Goal: Transaction & Acquisition: Purchase product/service

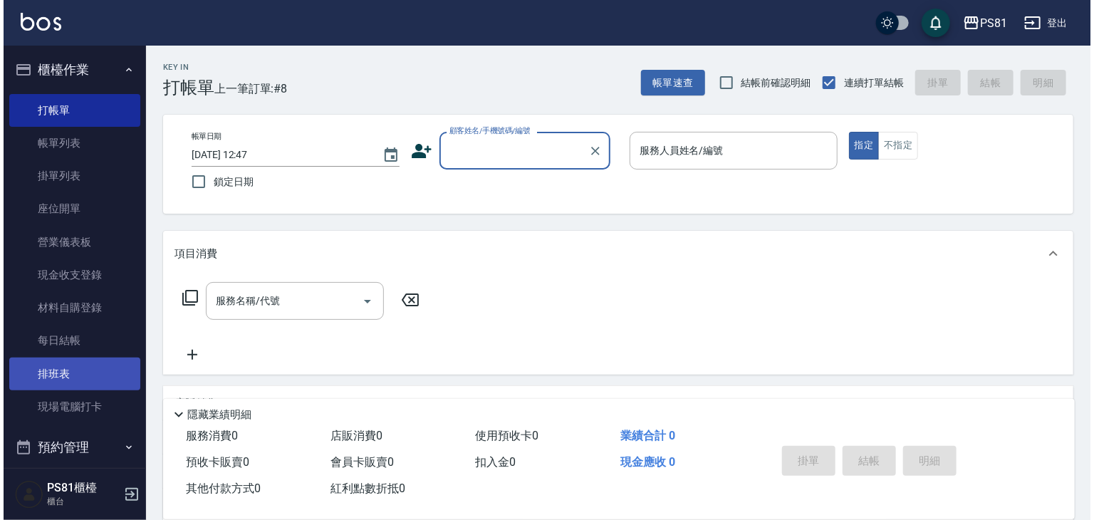
scroll to position [142, 0]
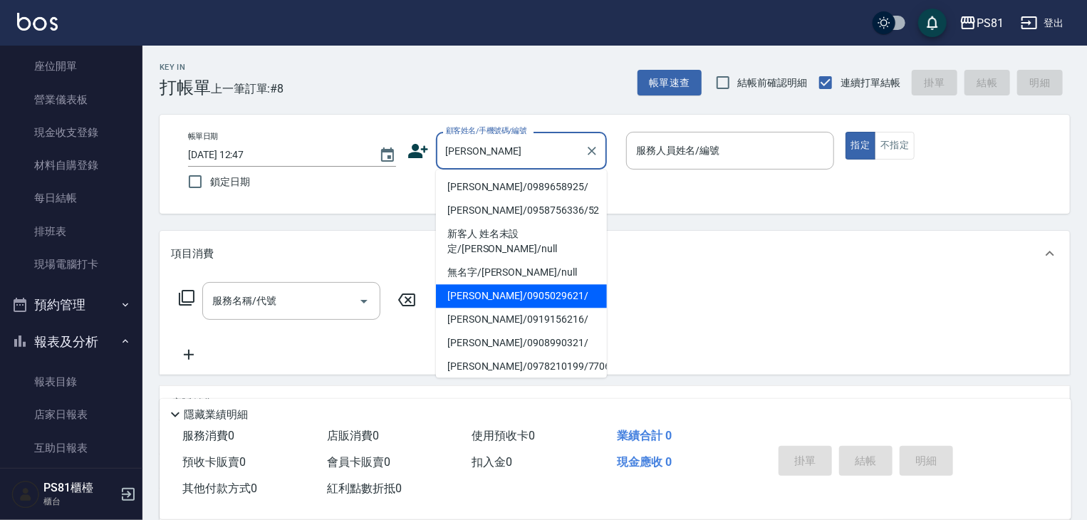
click at [501, 284] on li "[PERSON_NAME]/0905029621/" at bounding box center [521, 296] width 171 height 24
type input "[PERSON_NAME]/0905029621/"
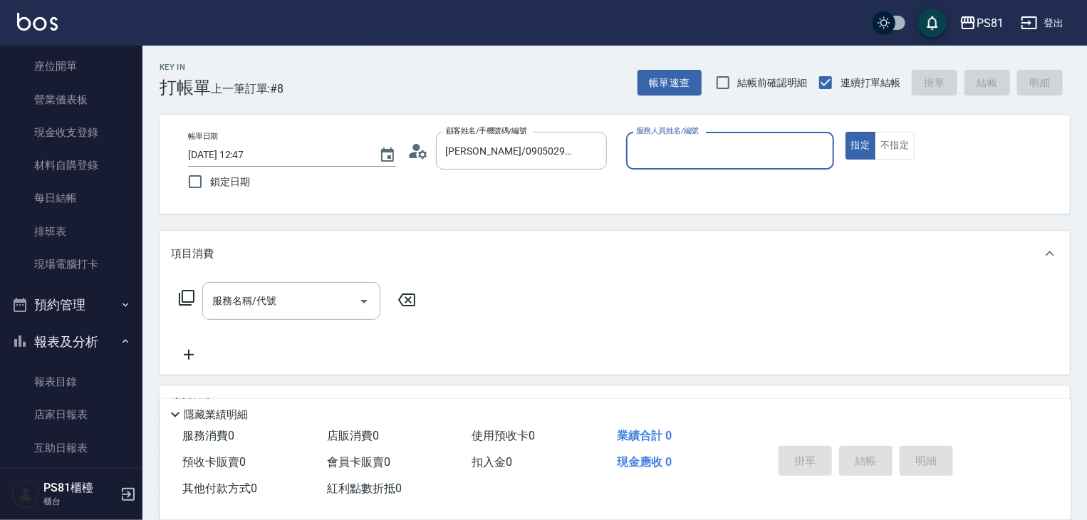
type input "綺綺-7"
click at [423, 152] on icon at bounding box center [417, 150] width 21 height 21
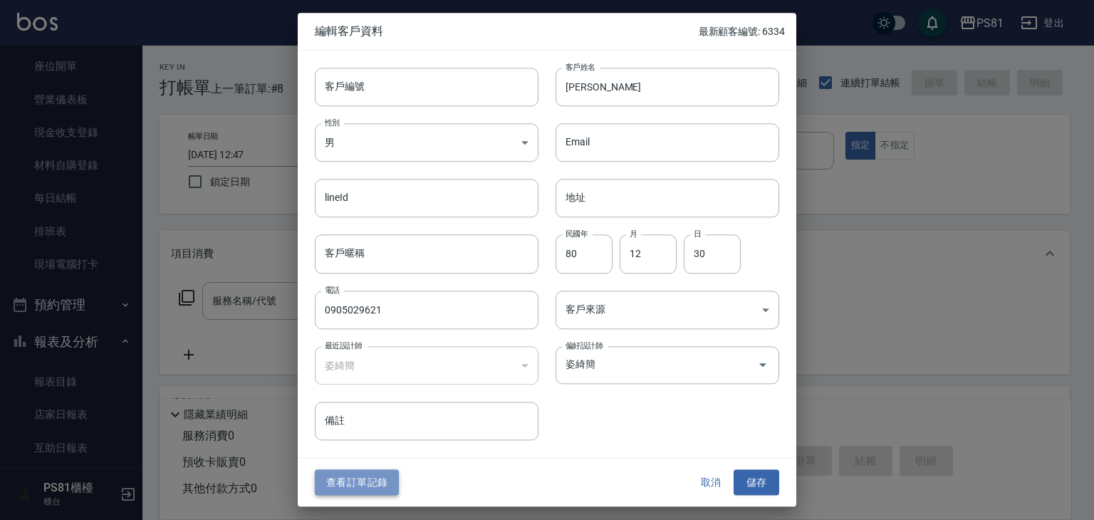
click at [371, 476] on button "查看訂單記錄" at bounding box center [357, 482] width 84 height 26
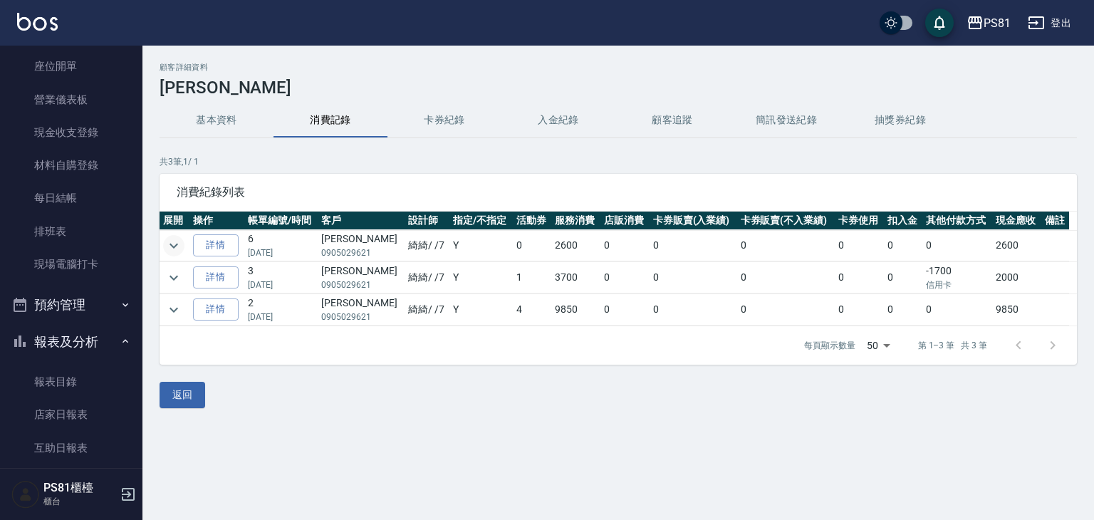
click at [179, 245] on icon "expand row" at bounding box center [173, 245] width 17 height 17
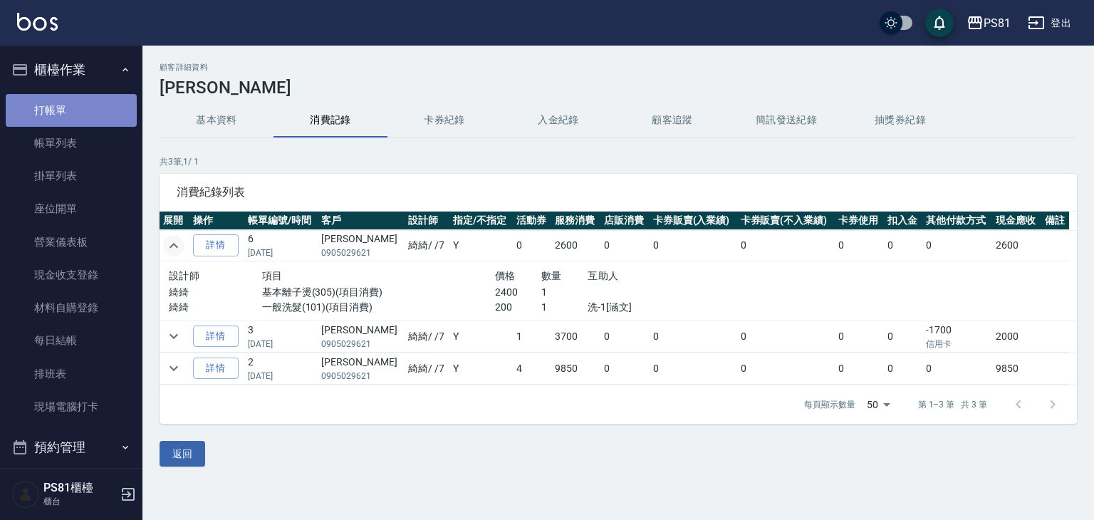
click at [78, 106] on link "打帳單" at bounding box center [71, 110] width 131 height 33
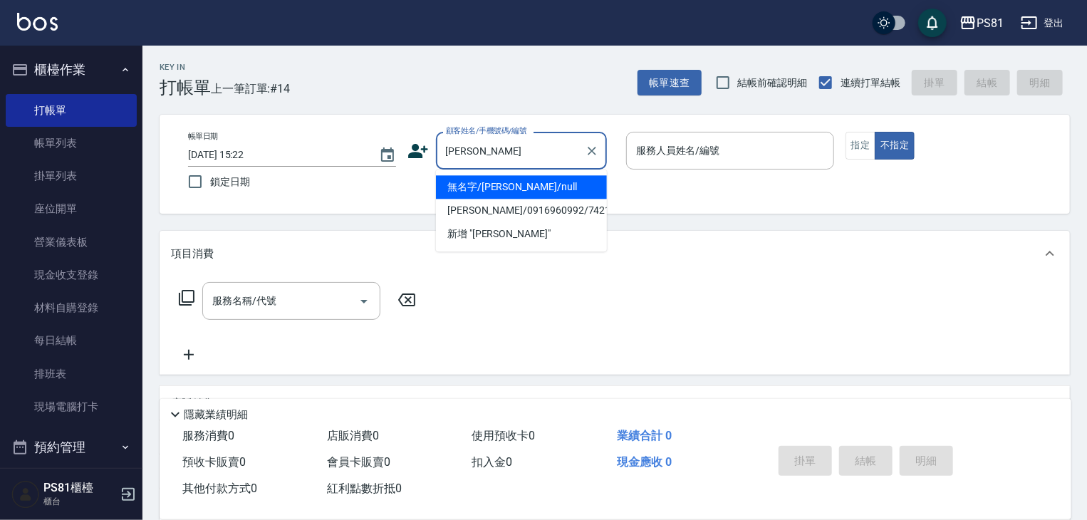
click at [544, 186] on li "無名字/[PERSON_NAME]/null" at bounding box center [521, 187] width 171 height 24
type input "無名字/[PERSON_NAME]/null"
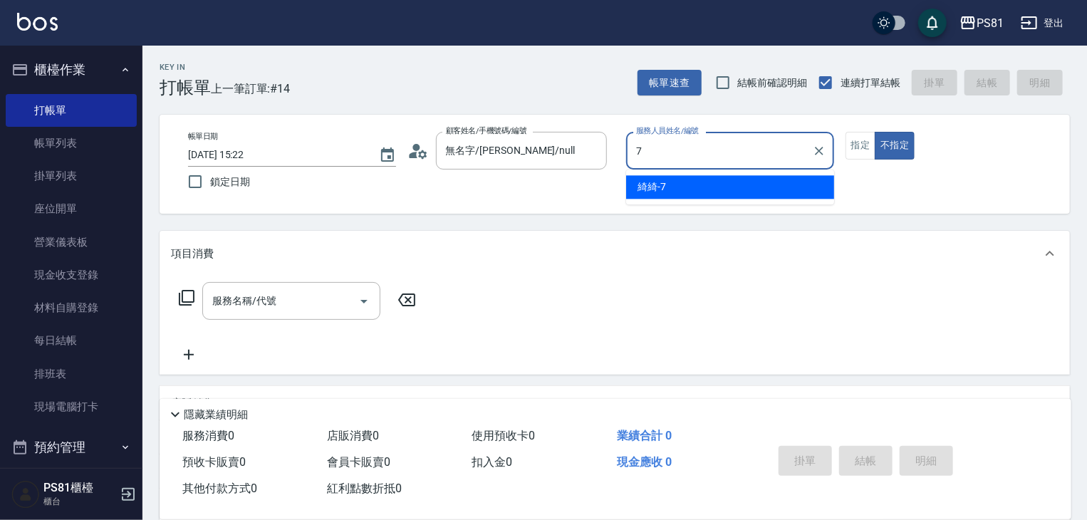
click at [748, 183] on div "綺綺 -7" at bounding box center [730, 187] width 208 height 24
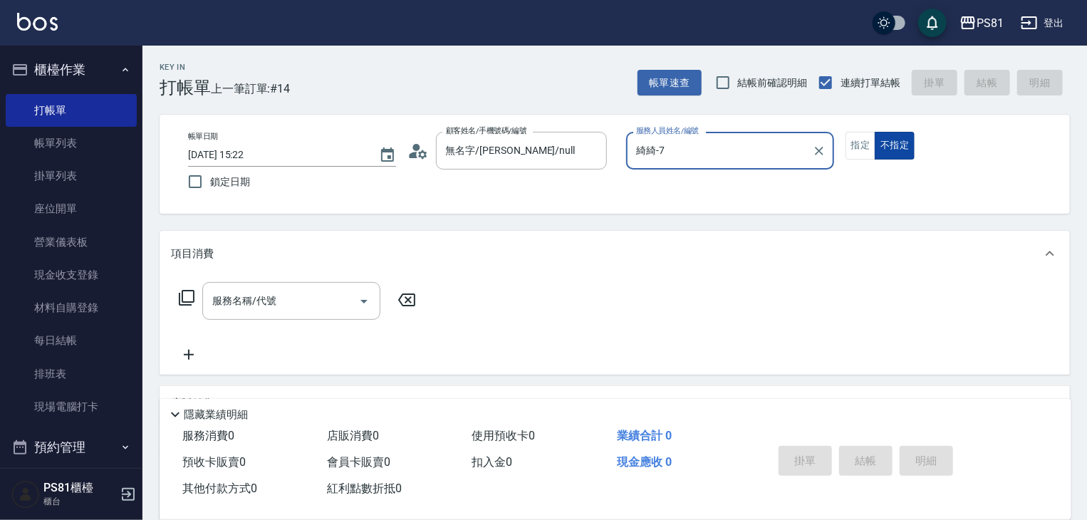
type input "綺綺-7"
click at [875, 139] on button "不指定" at bounding box center [894, 146] width 40 height 28
click at [863, 146] on button "指定" at bounding box center [860, 146] width 31 height 28
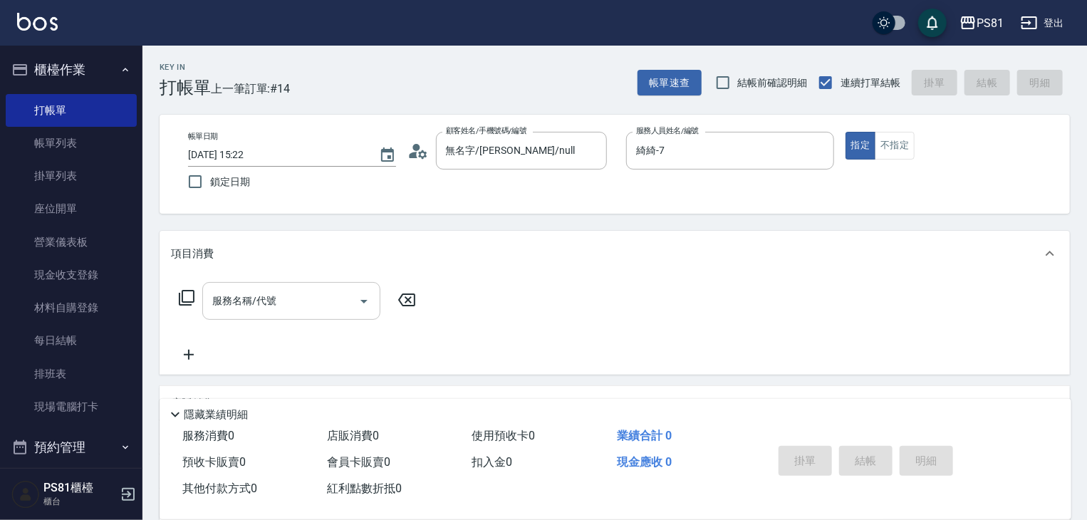
click at [283, 296] on input "服務名稱/代號" at bounding box center [281, 300] width 144 height 25
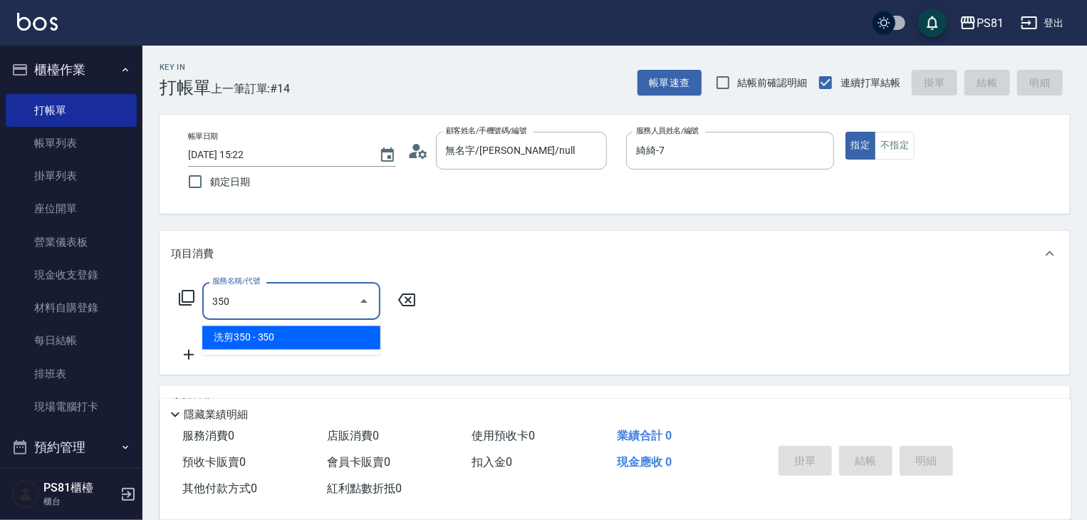
click at [288, 297] on input "350" at bounding box center [281, 300] width 144 height 25
click at [291, 339] on span "基本離子燙 - 1200" at bounding box center [291, 338] width 178 height 24
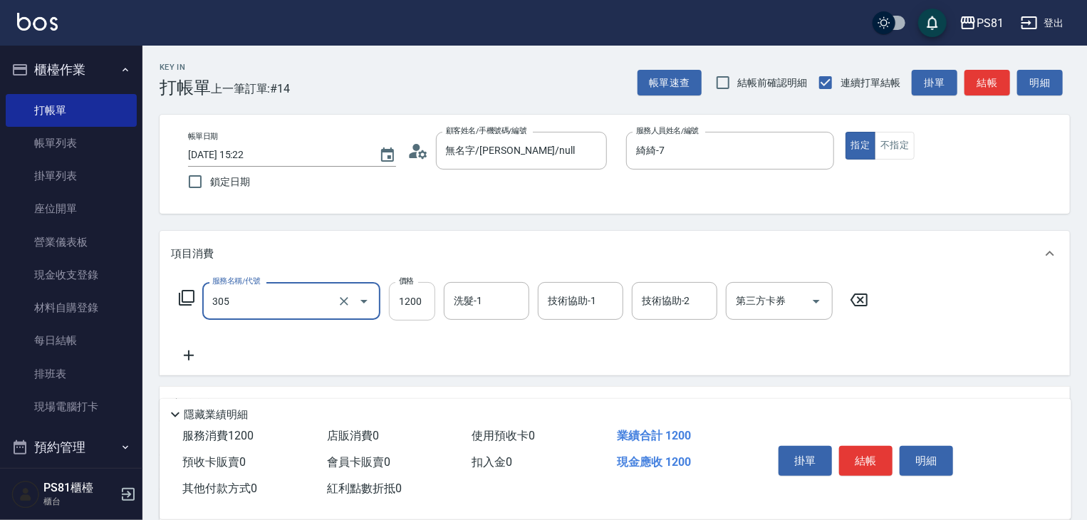
type input "基本離子燙(305)"
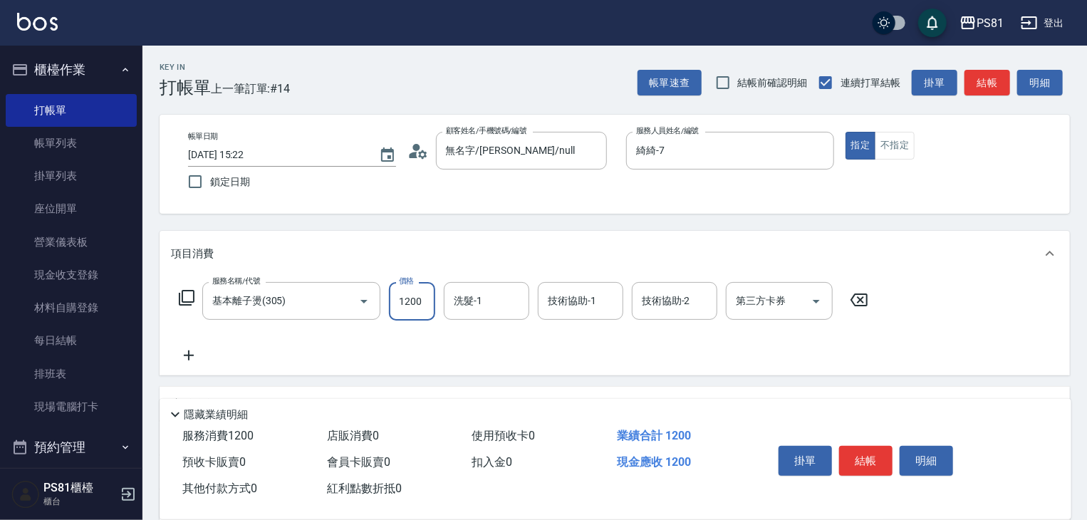
click at [402, 307] on input "1200" at bounding box center [412, 301] width 46 height 38
type input "1500"
click at [867, 459] on button "結帳" at bounding box center [865, 461] width 53 height 30
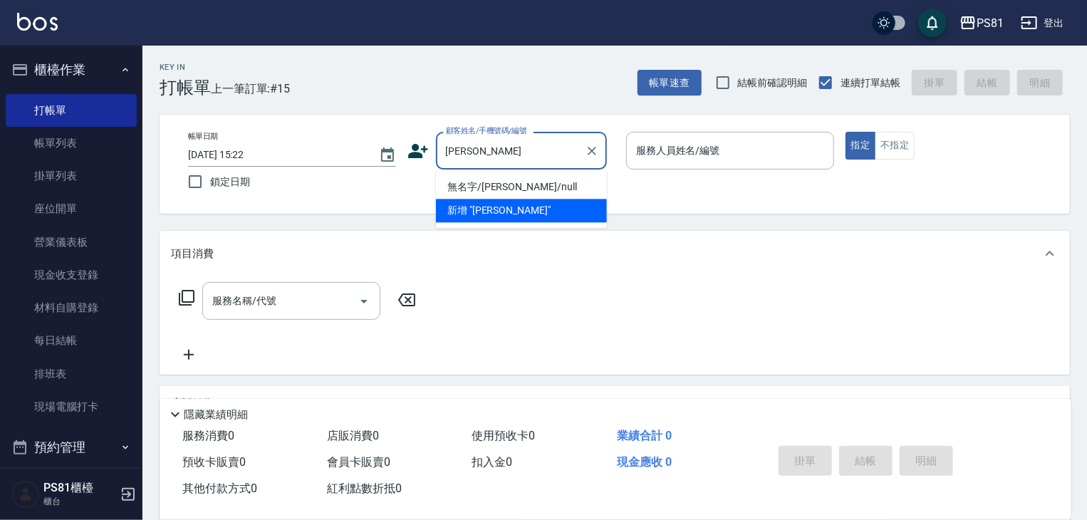
click at [483, 184] on li "無名字/[PERSON_NAME]/null" at bounding box center [521, 187] width 171 height 24
type input "無名字/[PERSON_NAME]/null"
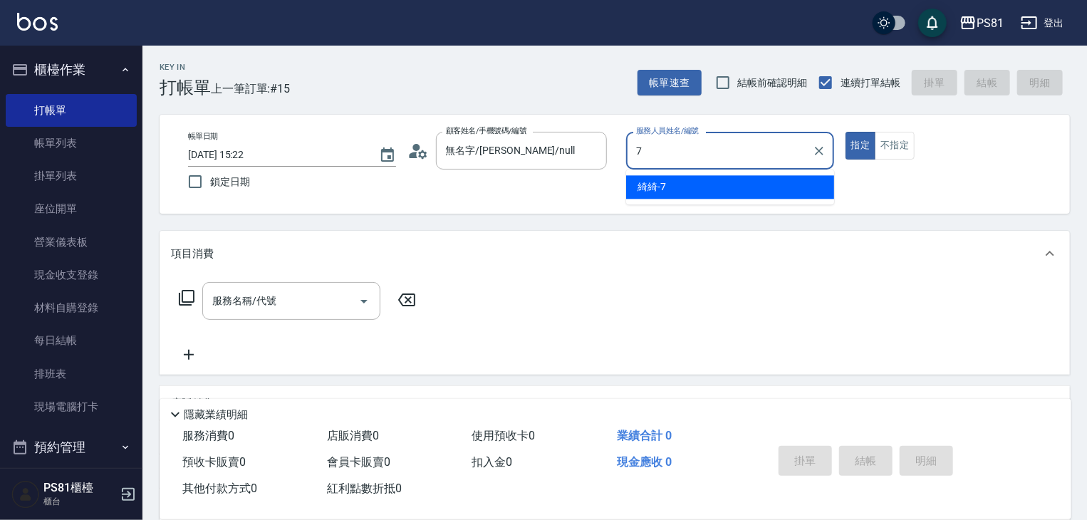
click at [649, 198] on div "綺綺 -7" at bounding box center [730, 187] width 208 height 24
type input "綺綺-7"
drag, startPoint x: 645, startPoint y: 188, endPoint x: 544, endPoint y: 209, distance: 103.2
click at [644, 188] on div "帳單日期 [DATE] 15:22 鎖定日期 顧客姓名/手機號碼/編號 無名字/[PERSON_NAME]/null 顧客姓名/手機號碼/編號 服務人員姓名/…" at bounding box center [615, 164] width 876 height 65
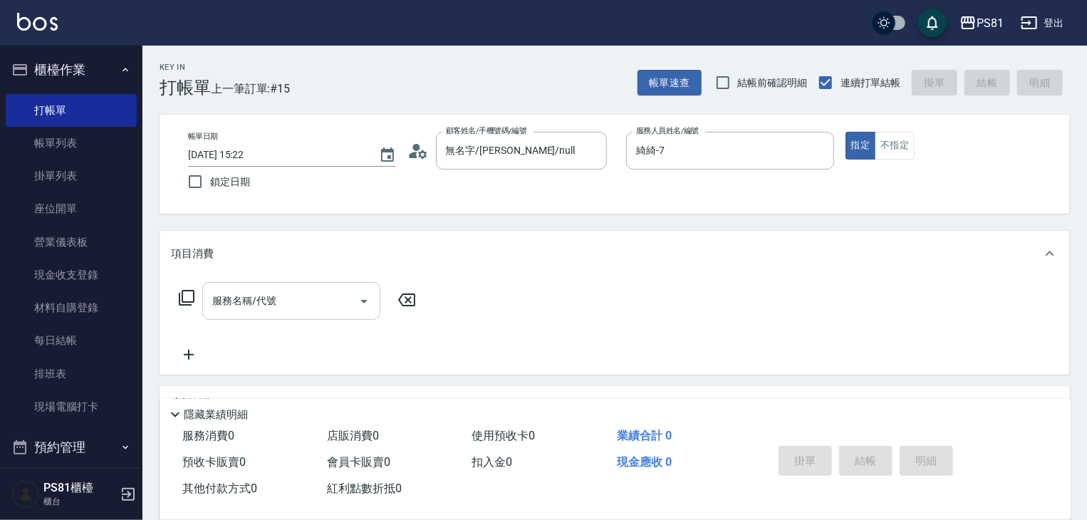
click at [310, 288] on div "服務名稱/代號" at bounding box center [291, 301] width 178 height 38
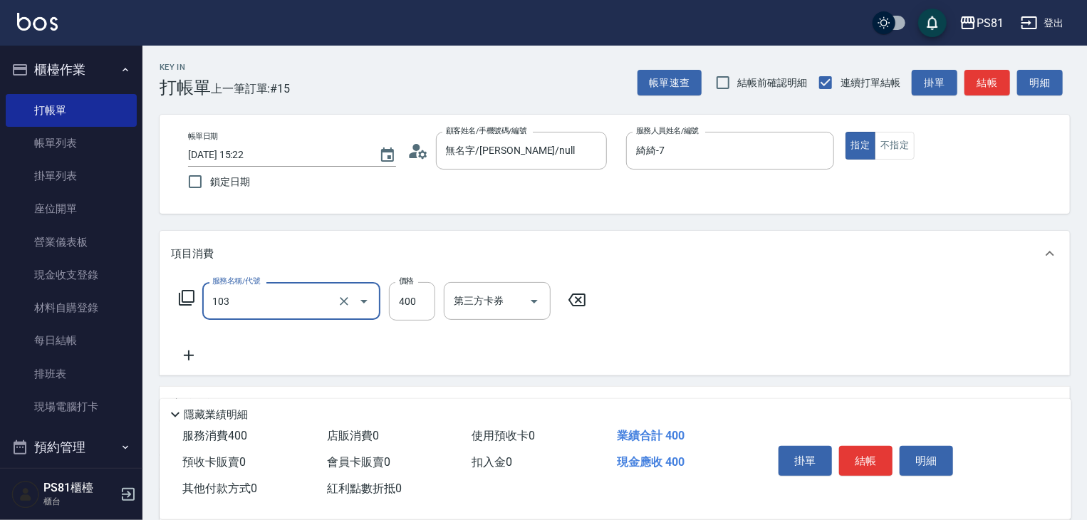
type input "C級洗剪400(103)"
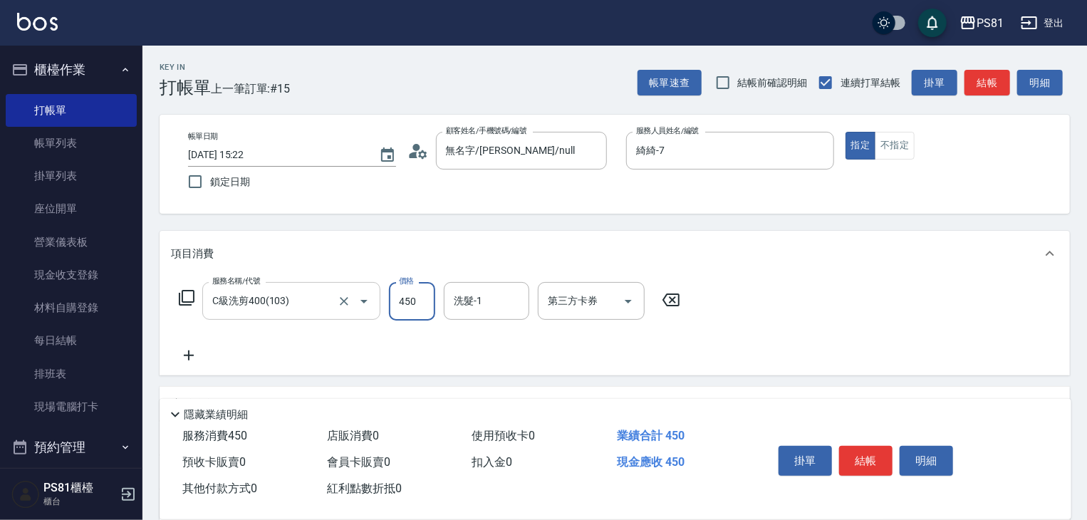
type input "450"
type input "[PERSON_NAME]-25"
click at [859, 453] on button "結帳" at bounding box center [865, 461] width 53 height 30
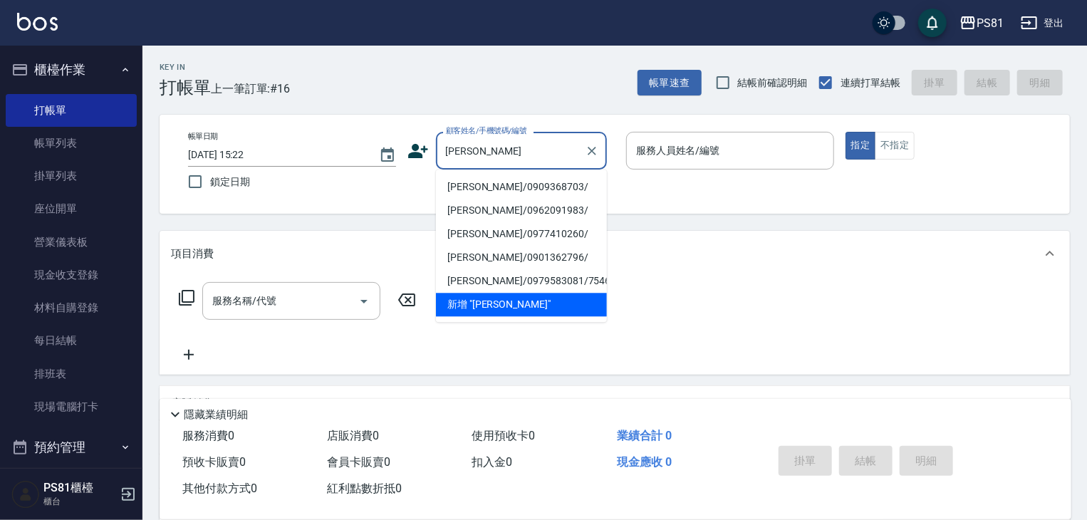
click at [508, 189] on li "[PERSON_NAME]/0909368703/" at bounding box center [521, 187] width 171 height 24
type input "[PERSON_NAME]/0909368703/"
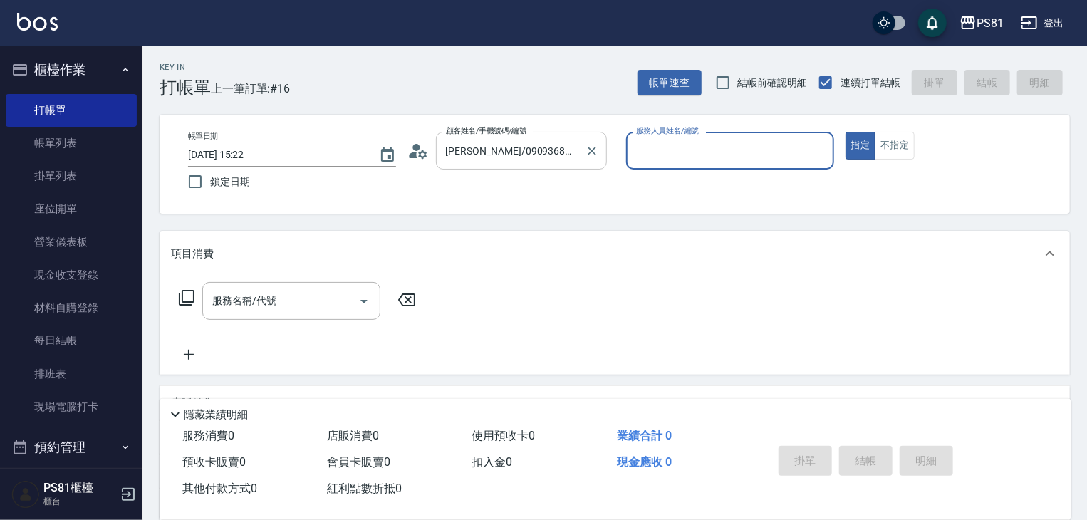
type input "綺綺-7"
click at [303, 293] on input "服務名稱/代號" at bounding box center [281, 300] width 144 height 25
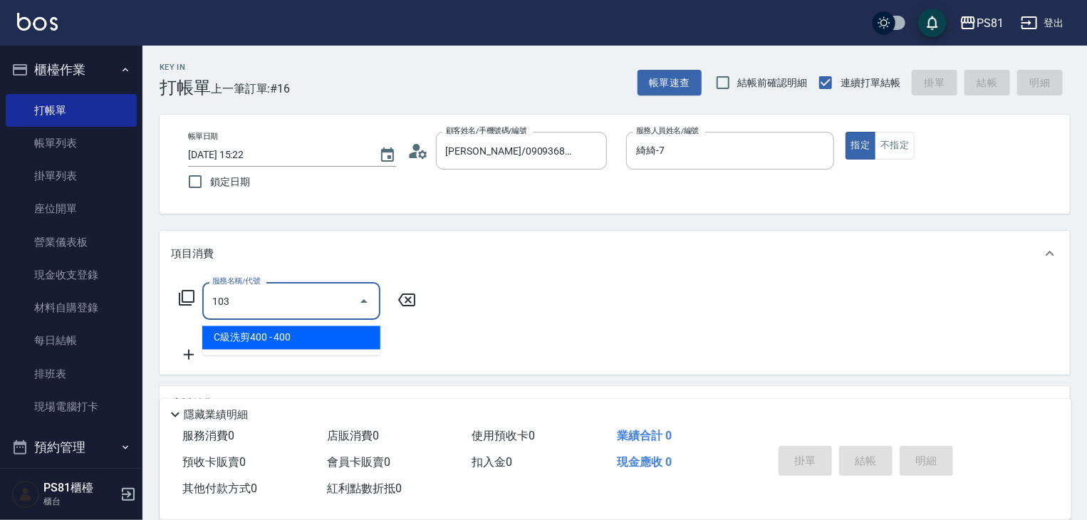
drag, startPoint x: 296, startPoint y: 334, endPoint x: 332, endPoint y: 314, distance: 40.8
click at [301, 330] on span "C級洗剪400 - 400" at bounding box center [291, 338] width 178 height 24
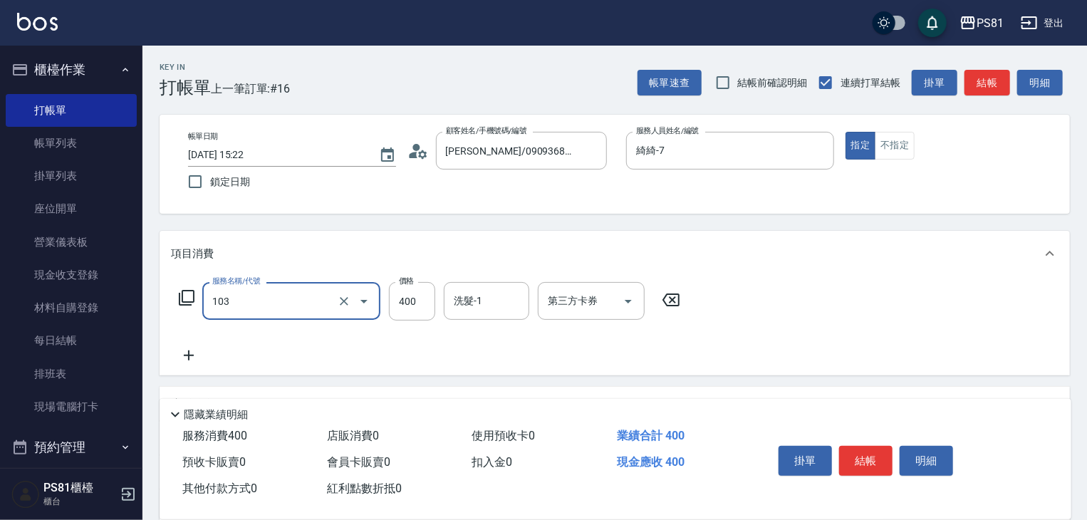
type input "C級洗剪400(103)"
click at [385, 296] on div "服務名稱/代號 C級洗剪400(103) 服務名稱/代號 價格 400 價格 洗髮-1 洗髮-1 第三方卡券 第三方卡券" at bounding box center [430, 301] width 518 height 38
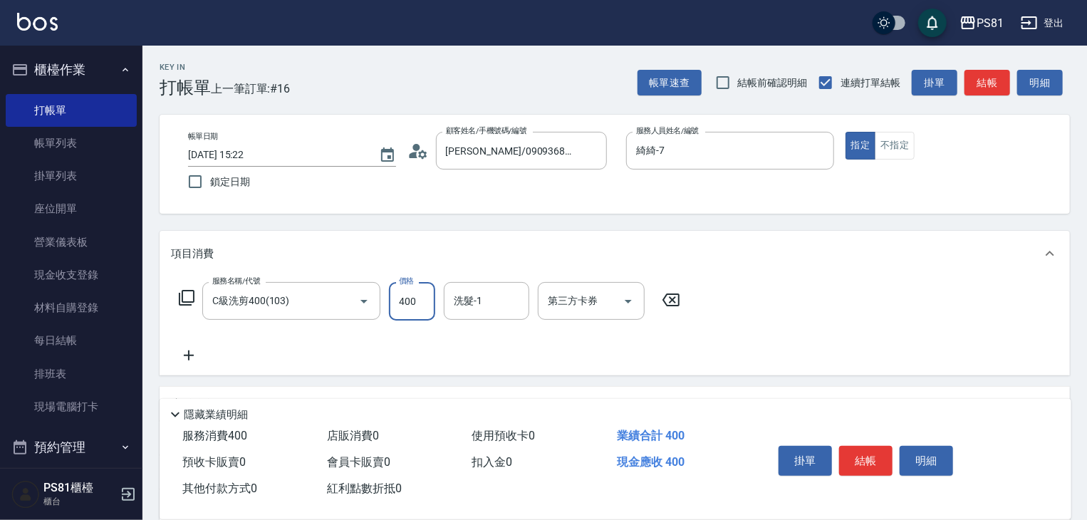
click at [393, 294] on input "400" at bounding box center [412, 301] width 46 height 38
type input "450"
click at [478, 299] on input "洗髮-1" at bounding box center [486, 300] width 73 height 25
click at [472, 331] on span "涵文 -22" at bounding box center [472, 337] width 34 height 15
type input "涵文-22"
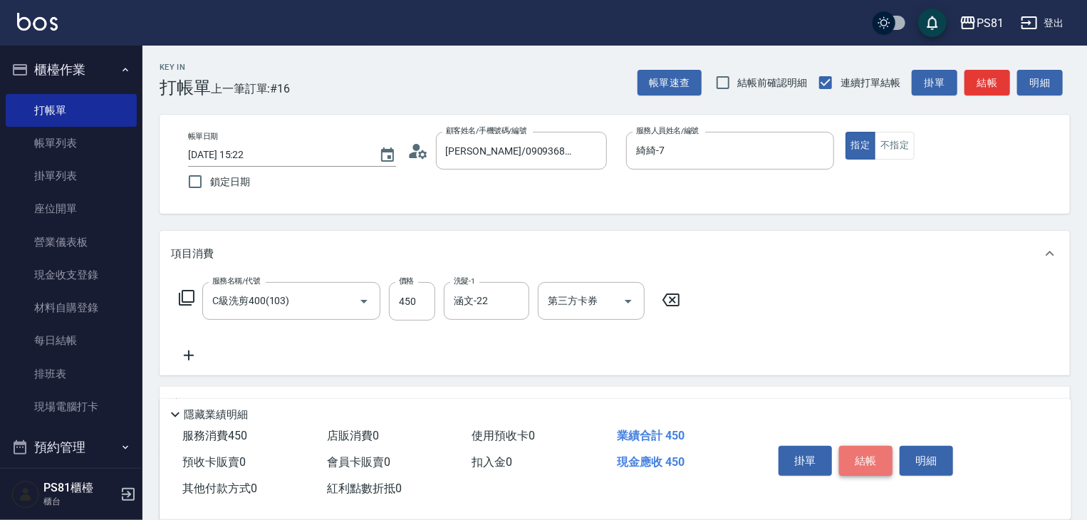
click at [858, 450] on button "結帳" at bounding box center [865, 461] width 53 height 30
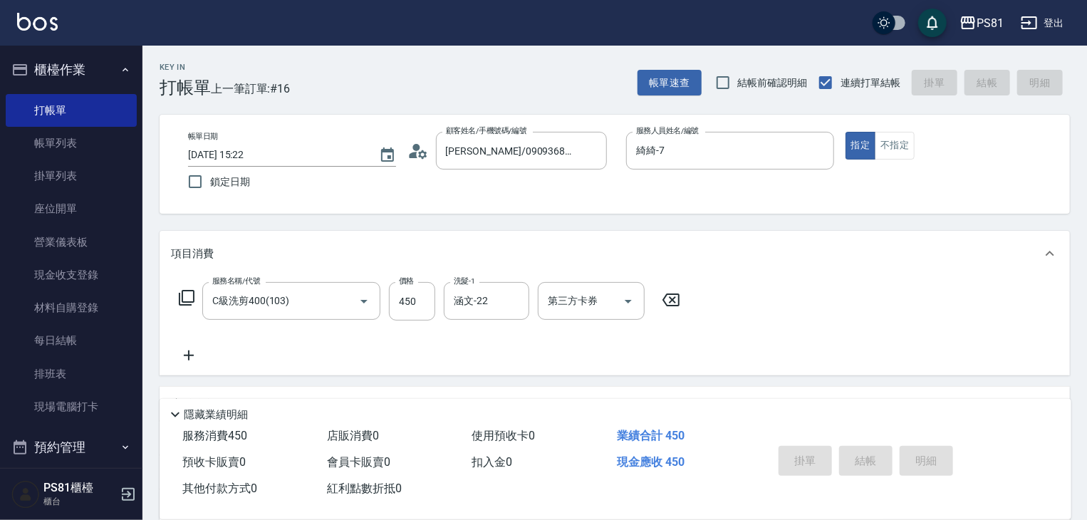
type input "[DATE] 15:23"
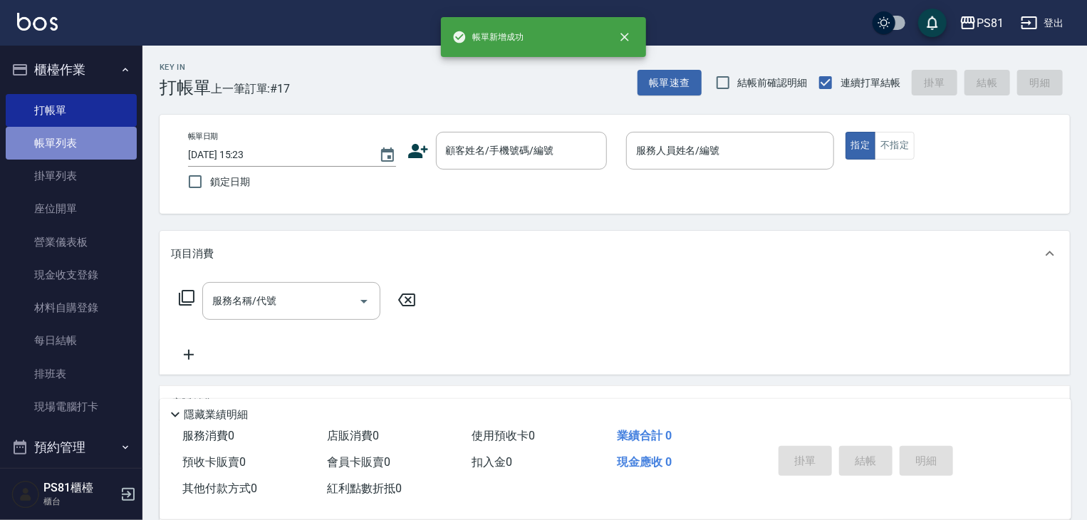
click at [87, 144] on link "帳單列表" at bounding box center [71, 143] width 131 height 33
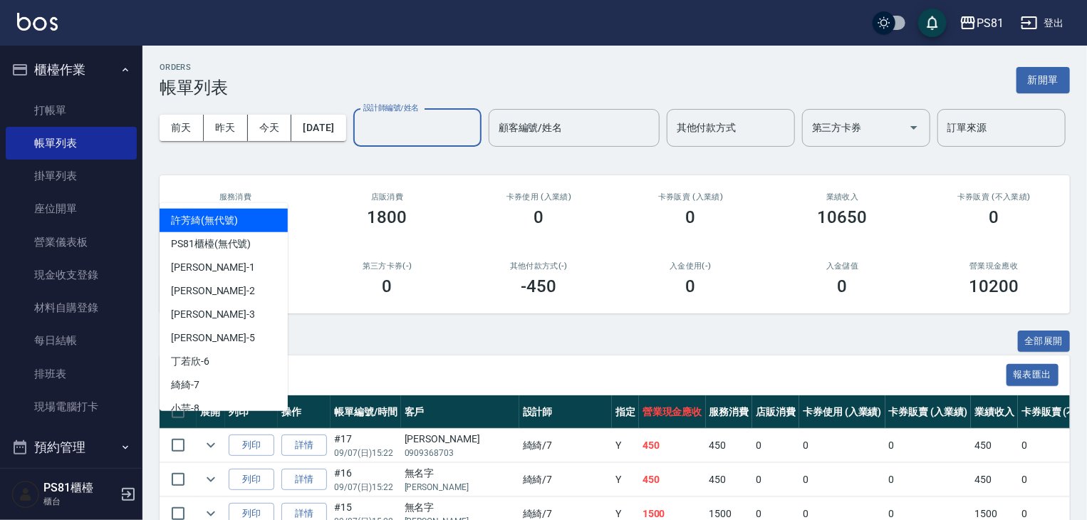
click at [360, 140] on input "設計師編號/姓名" at bounding box center [417, 127] width 115 height 25
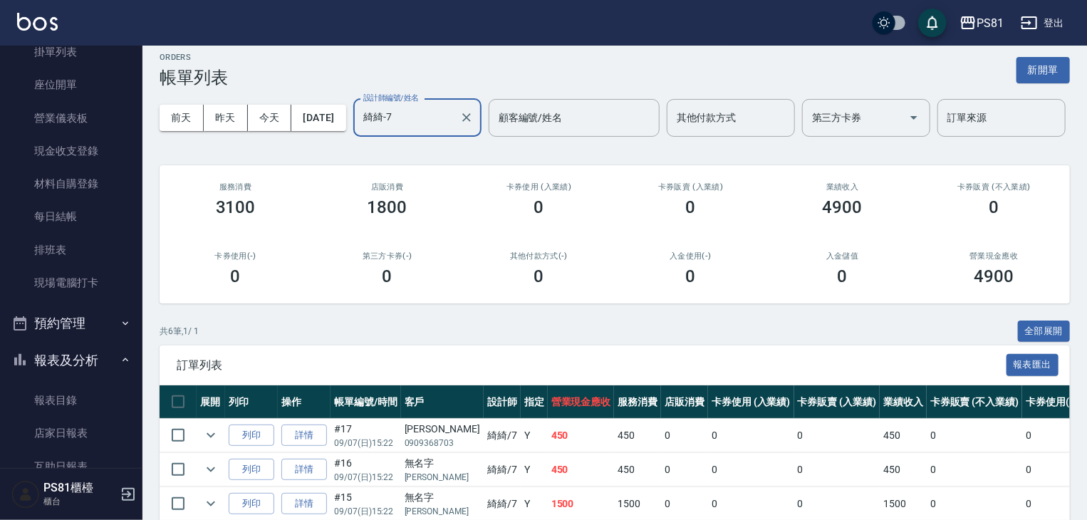
scroll to position [427, 0]
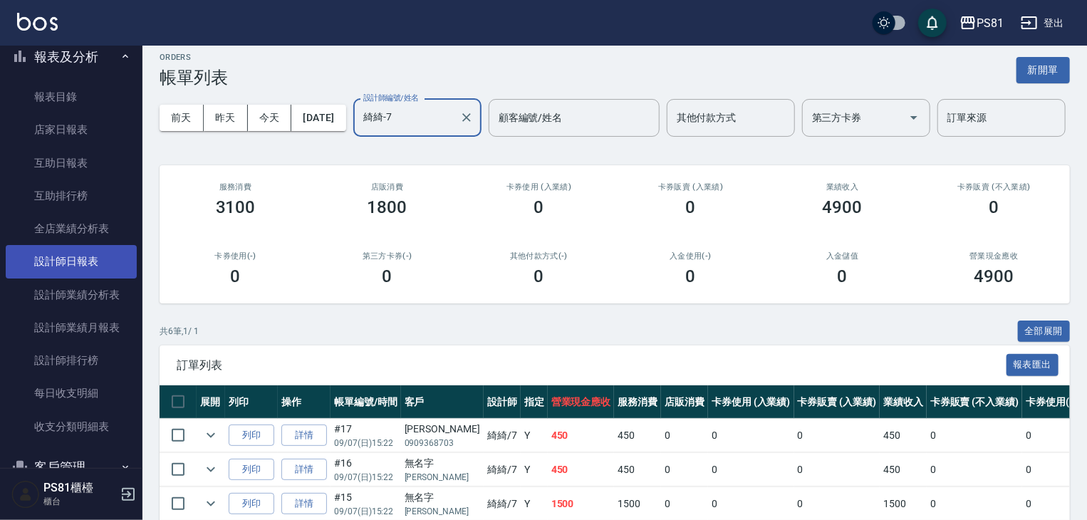
type input "綺綺-7"
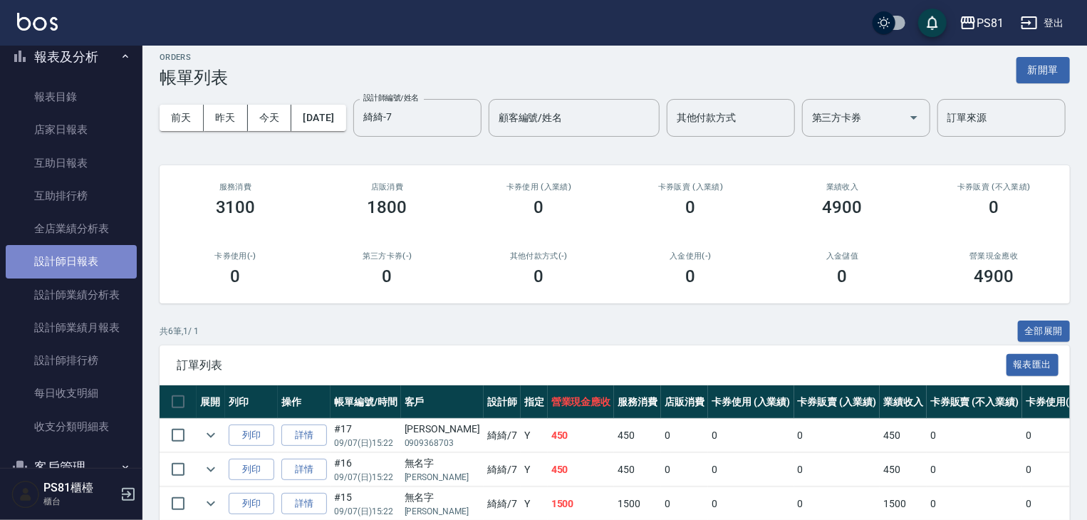
click at [96, 271] on link "設計師日報表" at bounding box center [71, 261] width 131 height 33
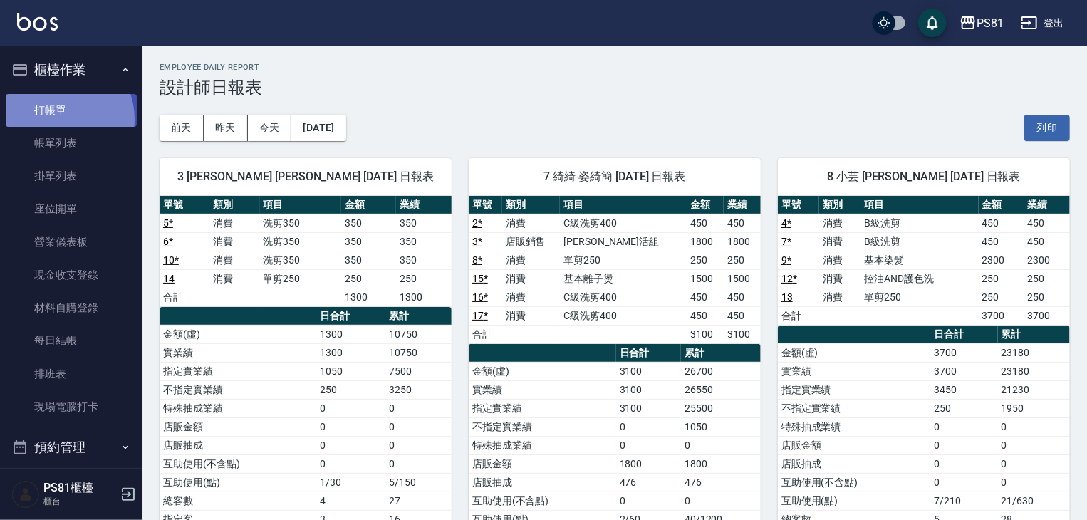
click at [57, 119] on link "打帳單" at bounding box center [71, 110] width 131 height 33
